Goal: Find specific page/section: Find specific page/section

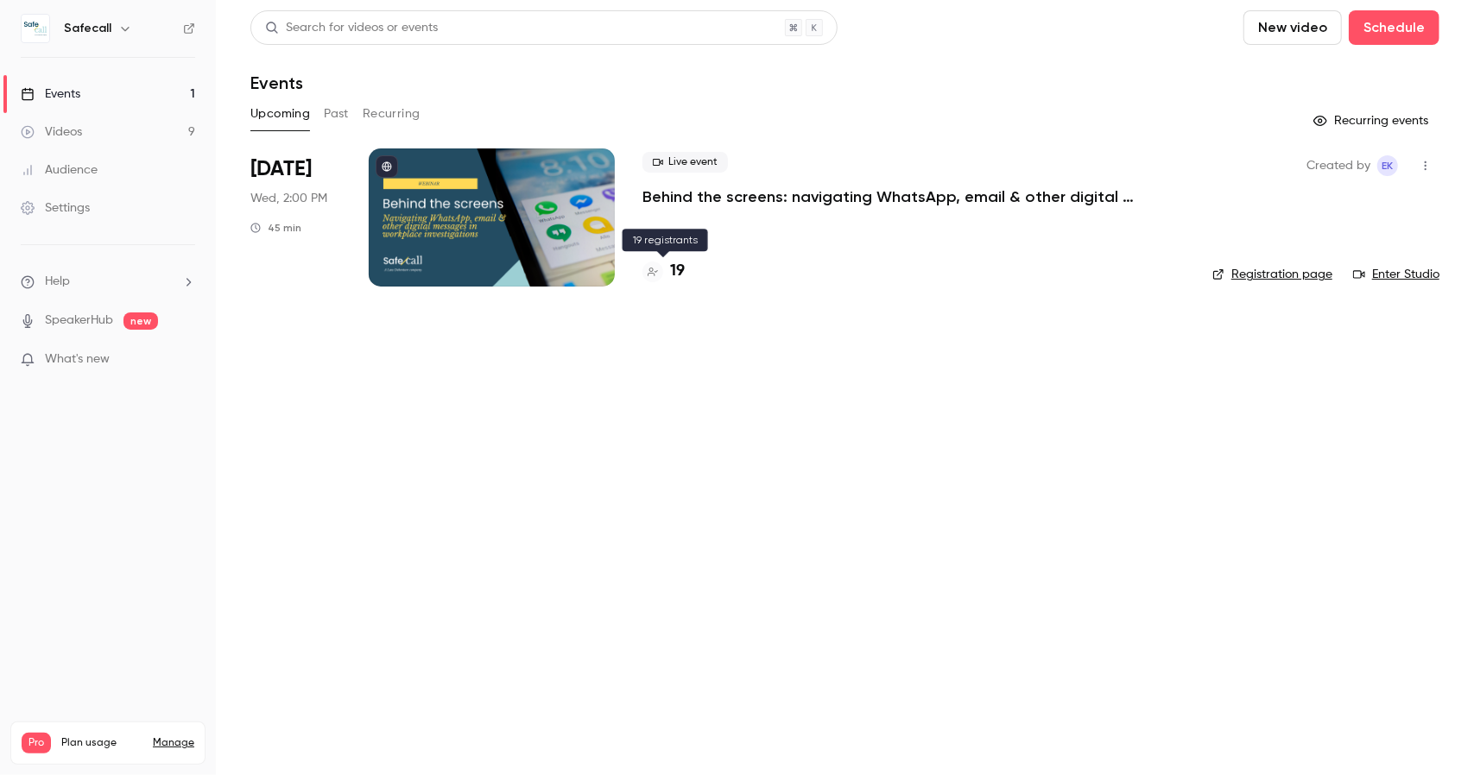
click at [678, 269] on h4 "19" at bounding box center [677, 271] width 15 height 23
click at [675, 270] on h4 "24" at bounding box center [678, 271] width 17 height 23
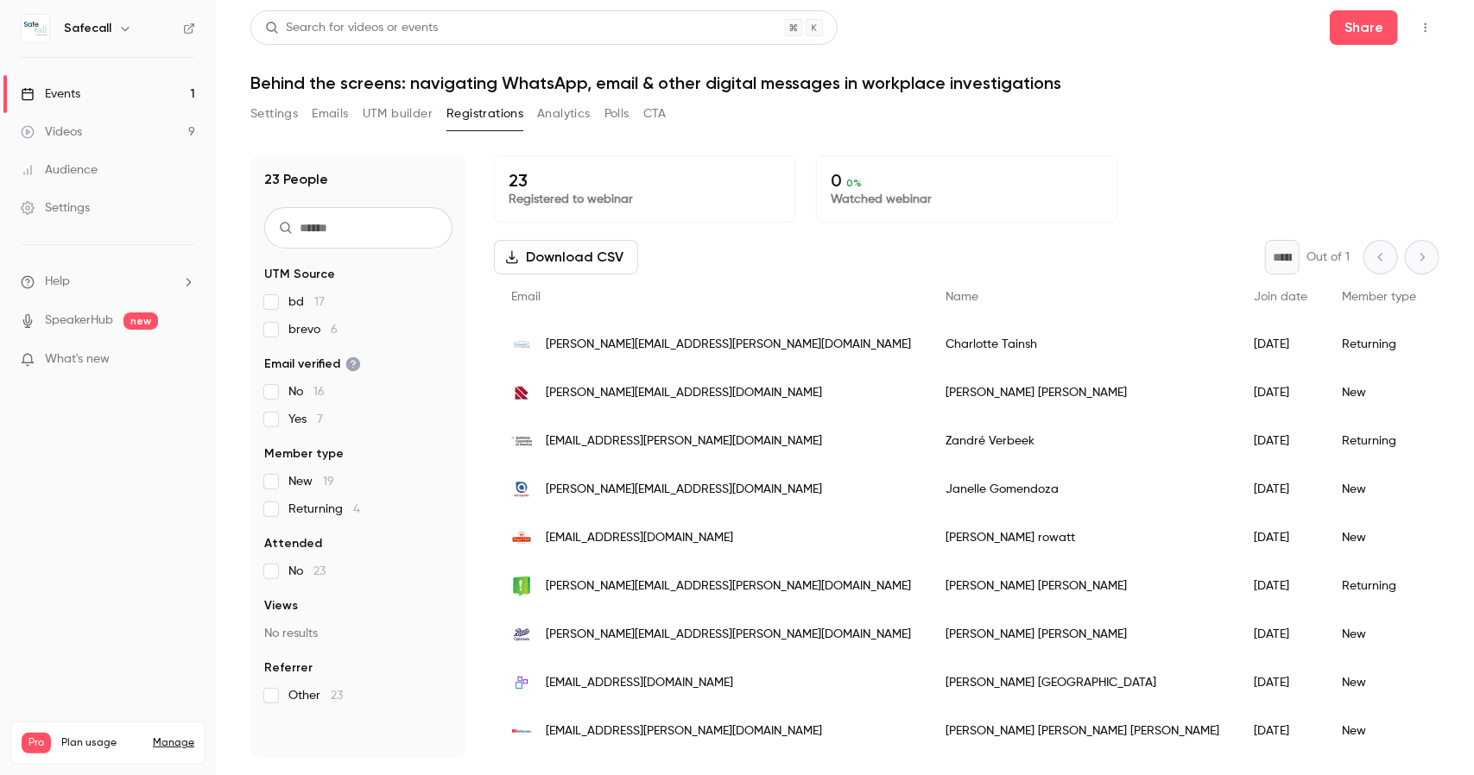
click at [77, 92] on div "Events" at bounding box center [51, 93] width 60 height 17
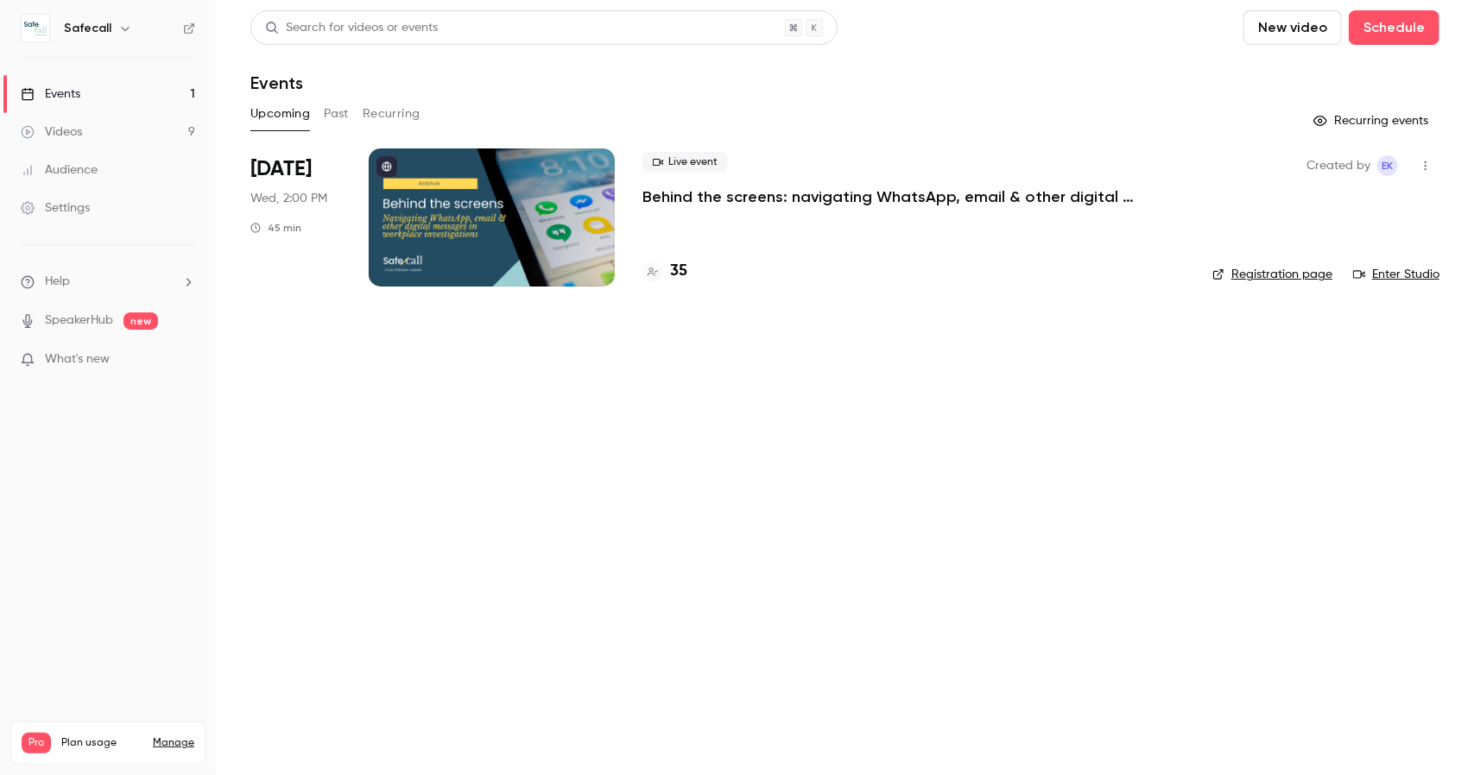
click at [673, 271] on h4 "35" at bounding box center [678, 271] width 17 height 23
